Goal: Navigation & Orientation: Find specific page/section

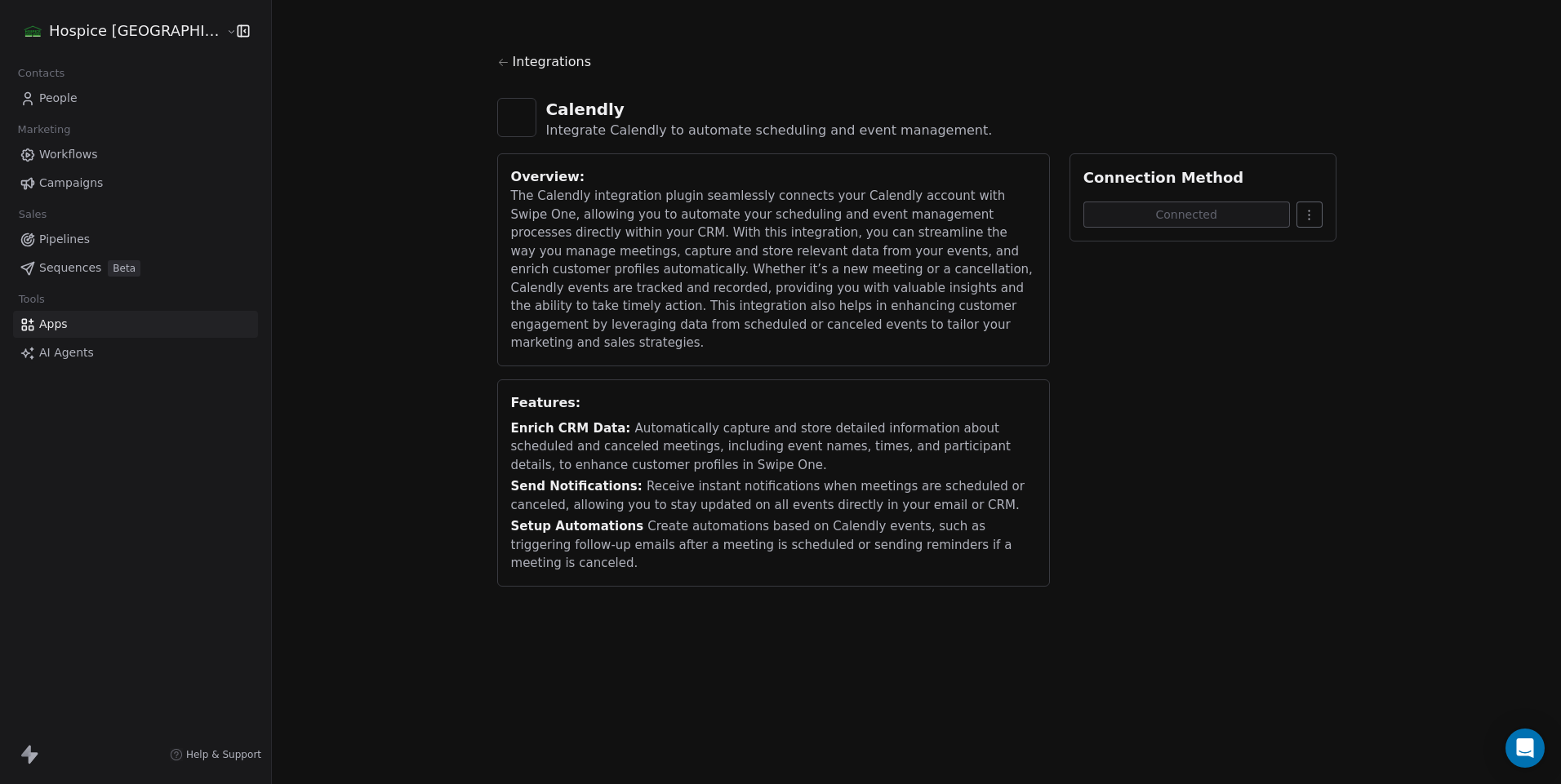
click at [61, 105] on span "People" at bounding box center [58, 97] width 38 height 17
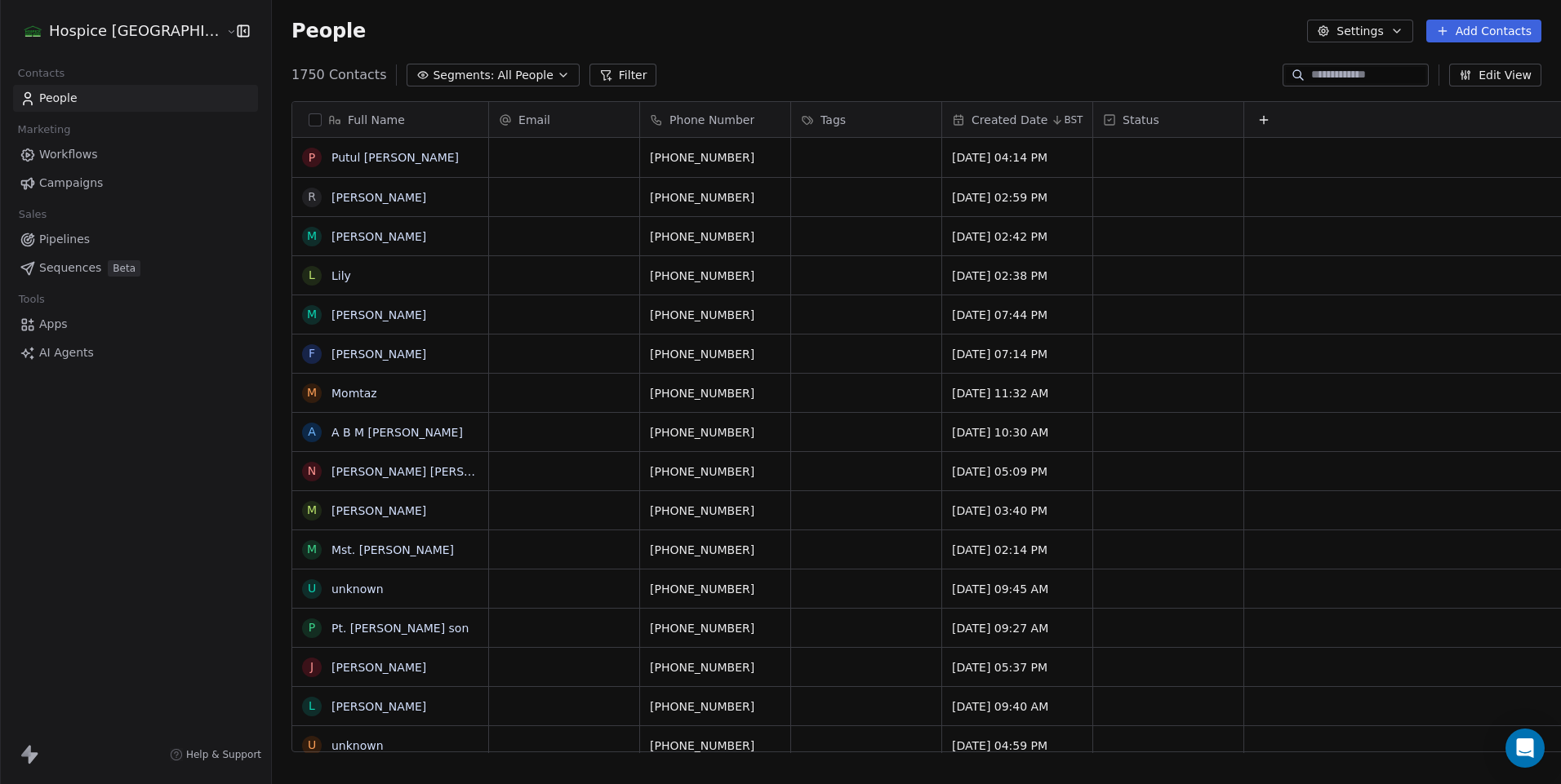
scroll to position [677, 1328]
click at [73, 183] on span "Campaigns" at bounding box center [71, 183] width 64 height 17
